Goal: Book appointment/travel/reservation

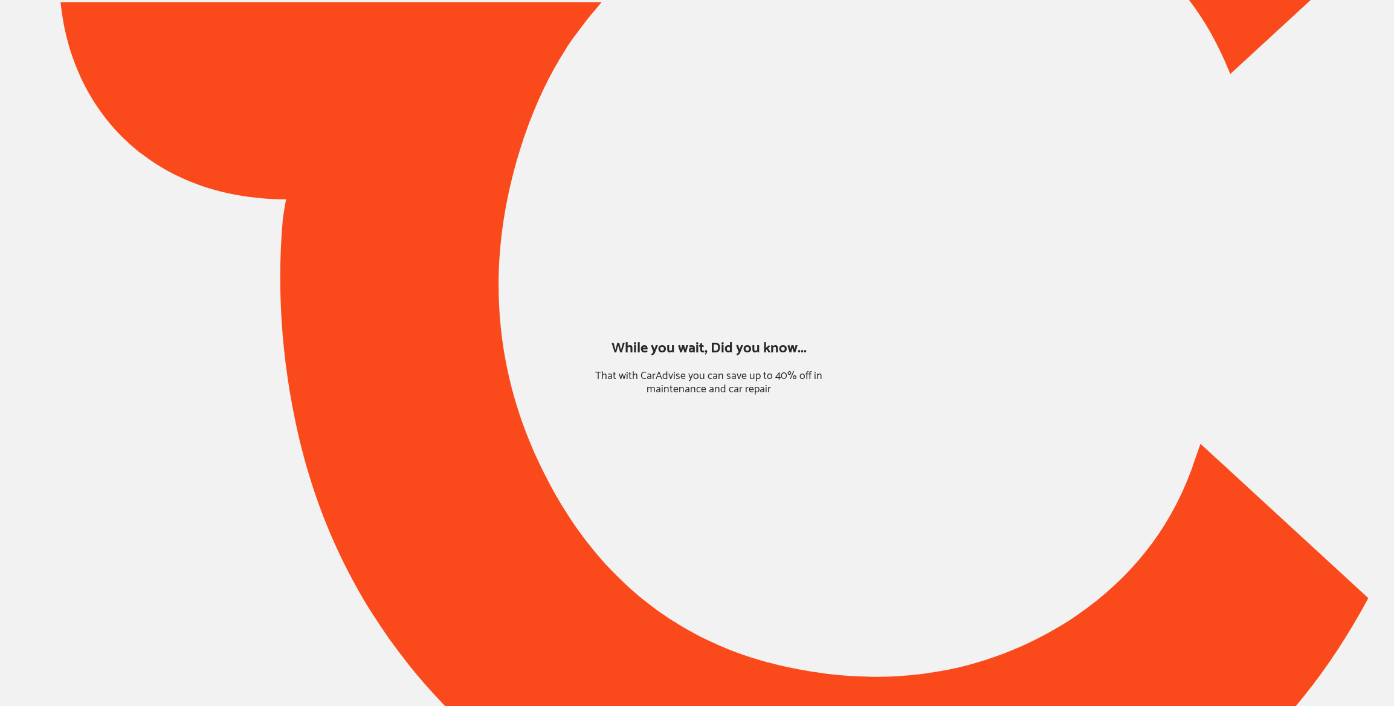
type input "*****"
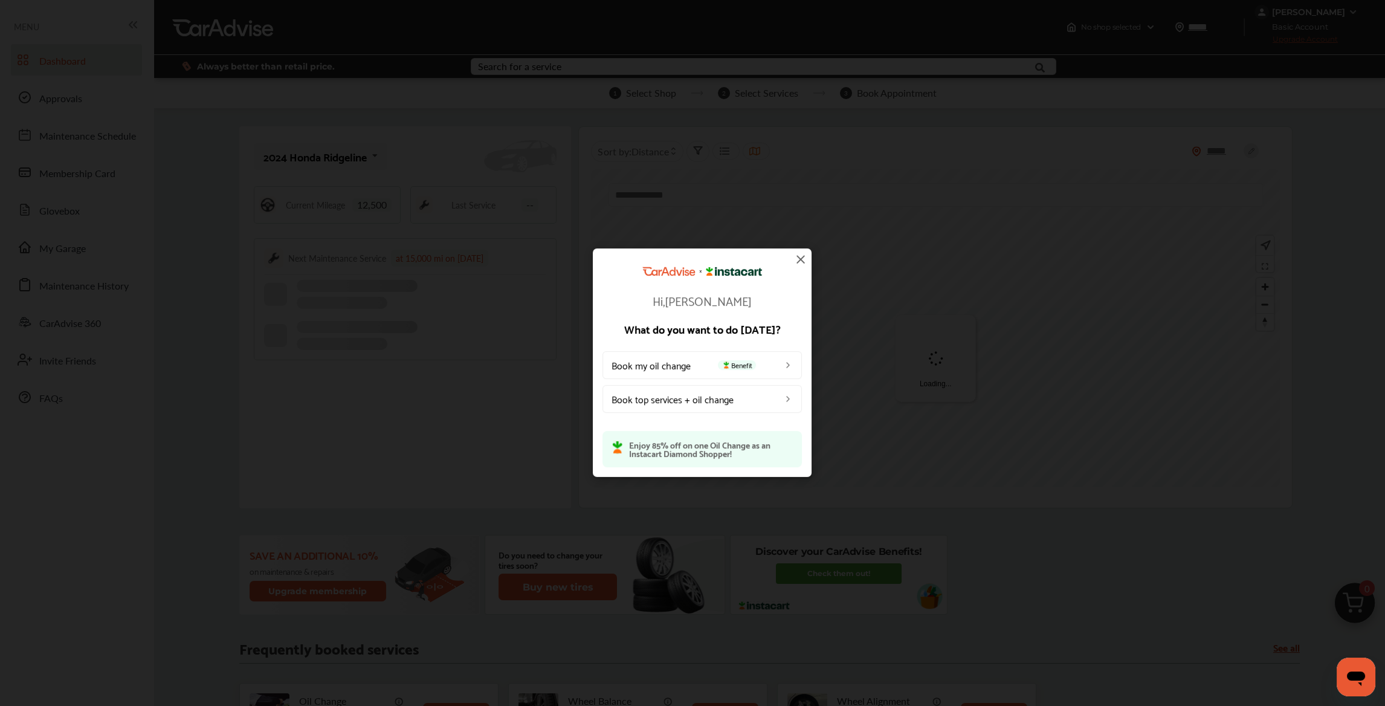
click at [672, 364] on link "Book my oil change Benefit" at bounding box center [701, 365] width 199 height 28
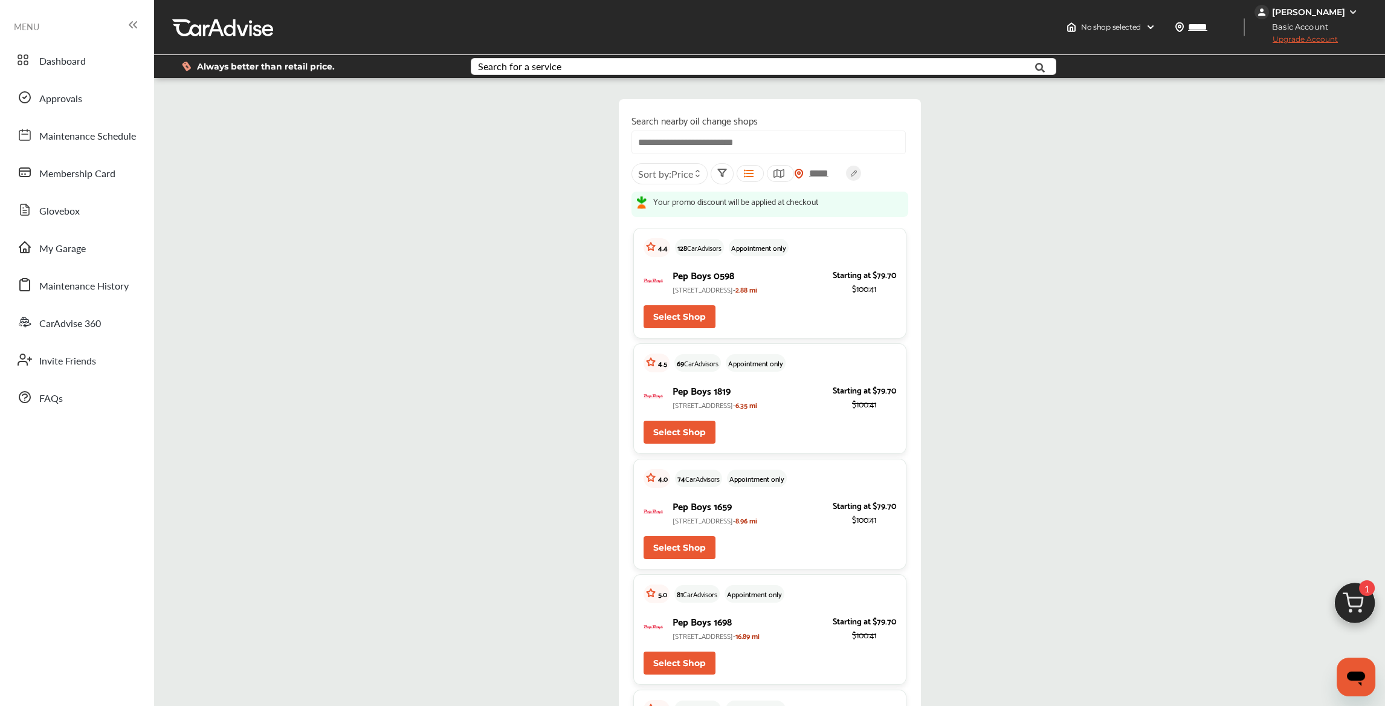
click at [678, 327] on button "Select Shop" at bounding box center [679, 316] width 72 height 23
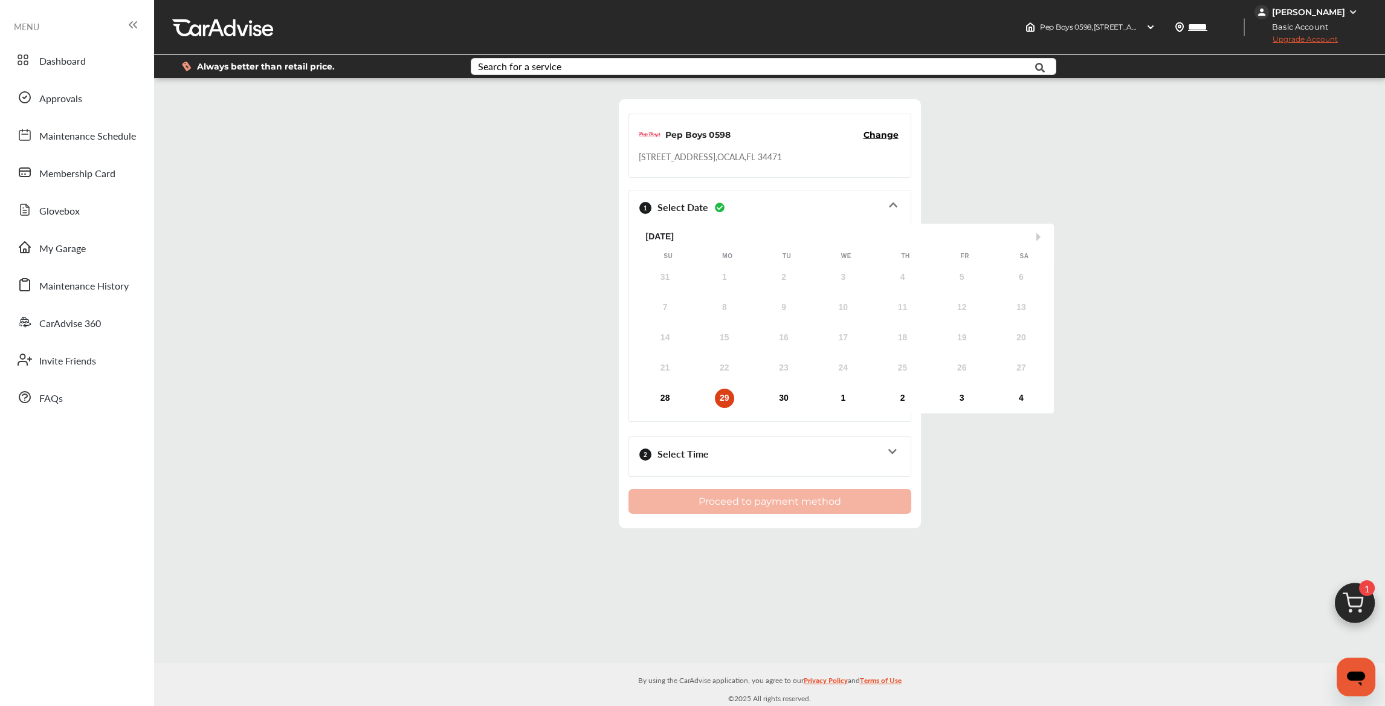
click at [722, 398] on div "29" at bounding box center [724, 397] width 19 height 19
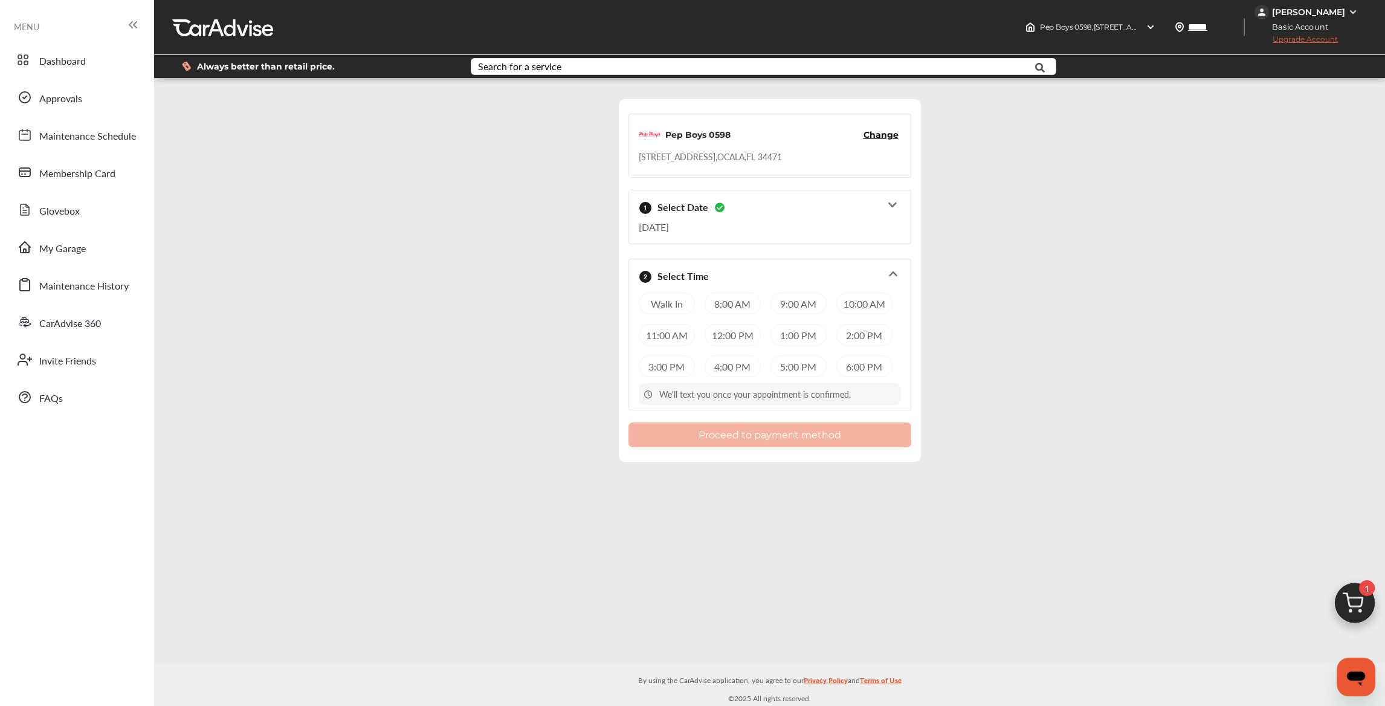
click at [855, 303] on div "10:00 AM" at bounding box center [864, 303] width 56 height 22
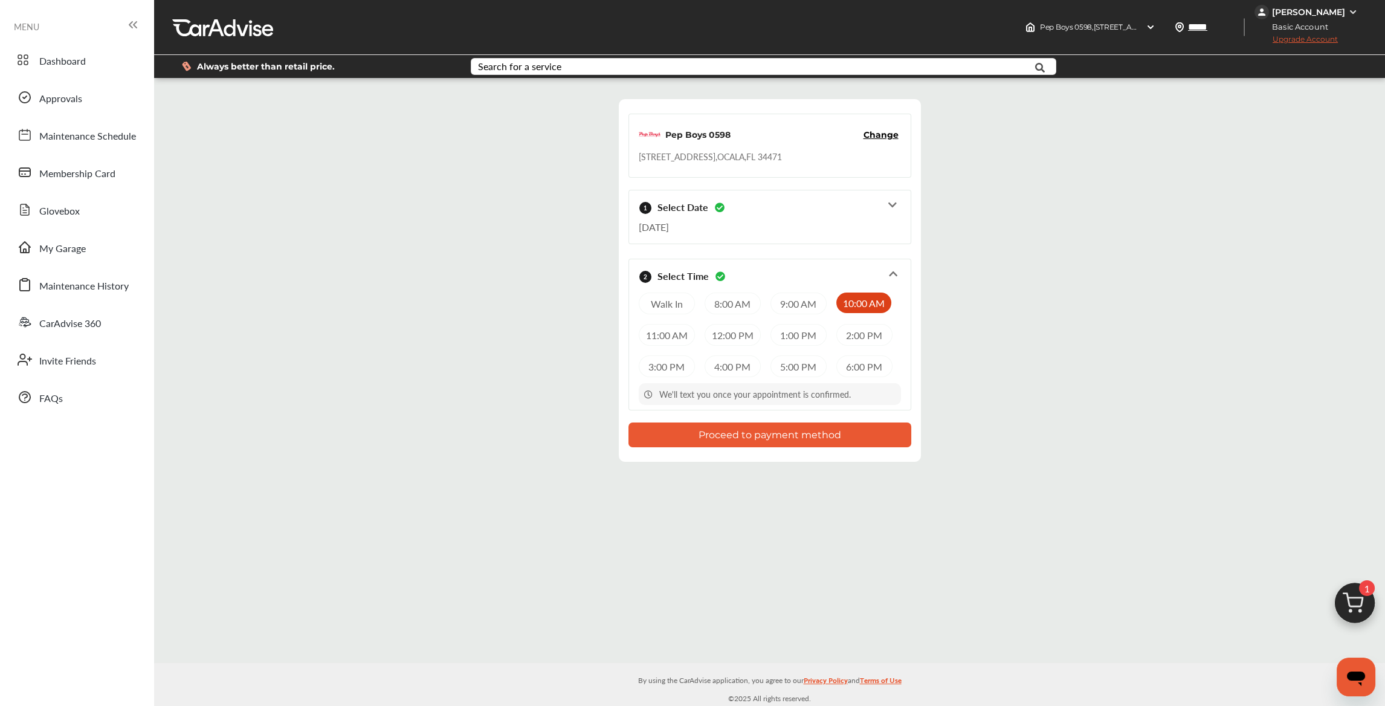
click at [784, 434] on button "Proceed to payment method" at bounding box center [769, 434] width 283 height 25
